Goal: Information Seeking & Learning: Learn about a topic

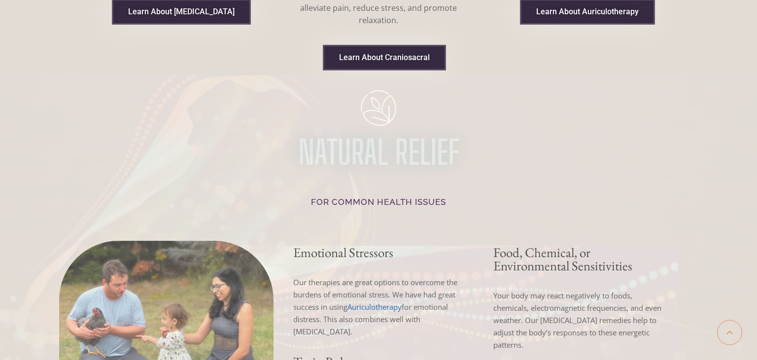
scroll to position [1161, 0]
click at [413, 54] on span "Learn About Craniosacral" at bounding box center [384, 58] width 91 height 8
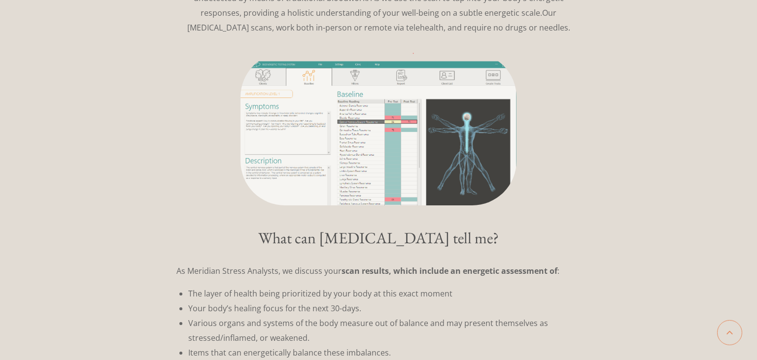
scroll to position [906, 0]
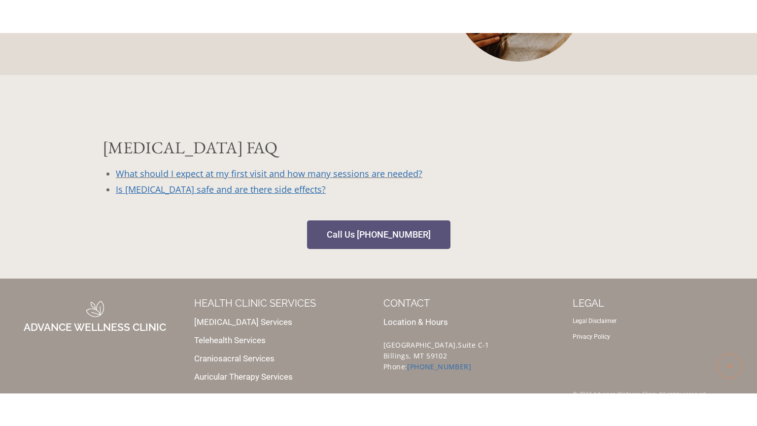
scroll to position [1031, 0]
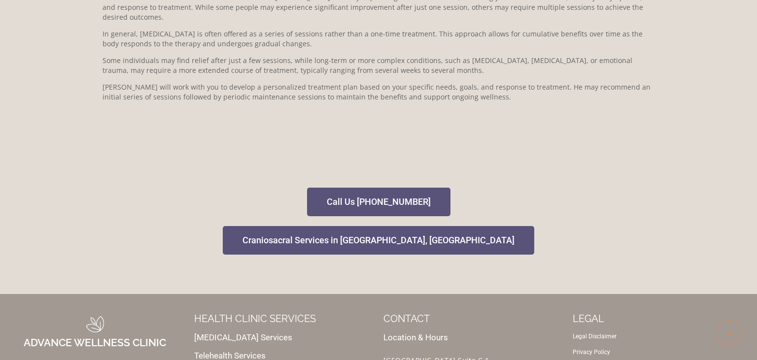
scroll to position [404, 0]
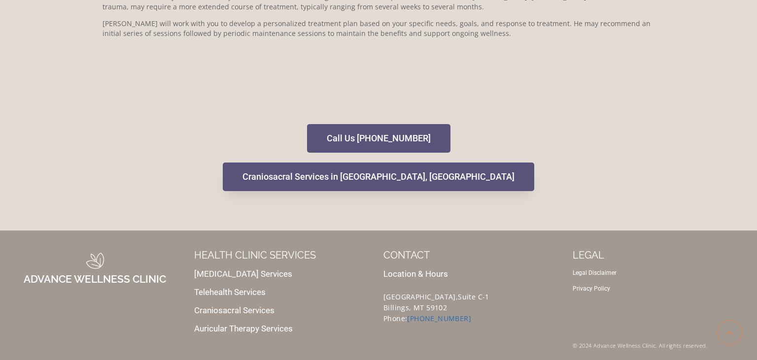
click at [403, 178] on span "Craniosacral Services in [GEOGRAPHIC_DATA], [GEOGRAPHIC_DATA]" at bounding box center [378, 177] width 272 height 9
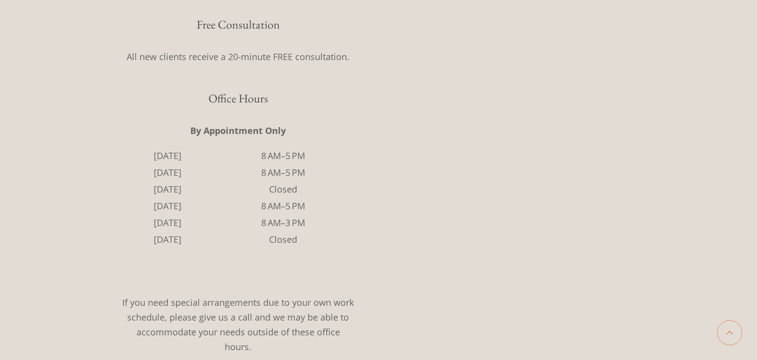
scroll to position [407, 0]
